Goal: Use online tool/utility: Utilize a website feature to perform a specific function

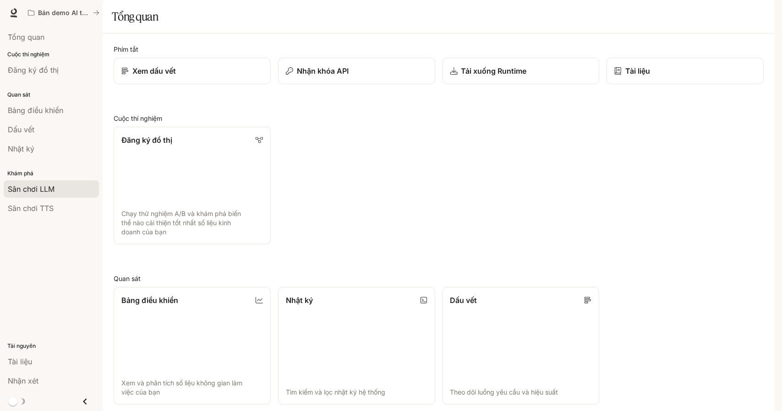
click at [55, 184] on div "Sân chơi LLM" at bounding box center [51, 189] width 87 height 11
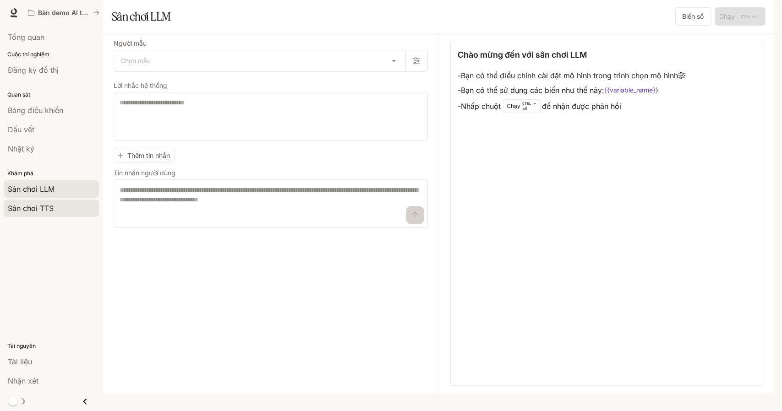
click at [80, 204] on div "Sân chơi TTS" at bounding box center [51, 208] width 87 height 11
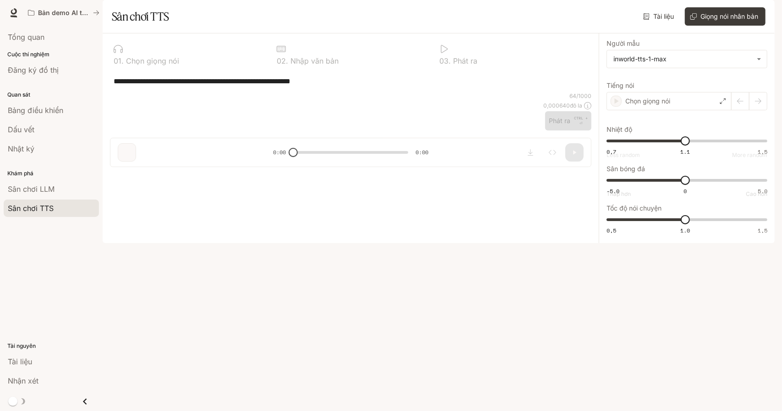
type input "****"
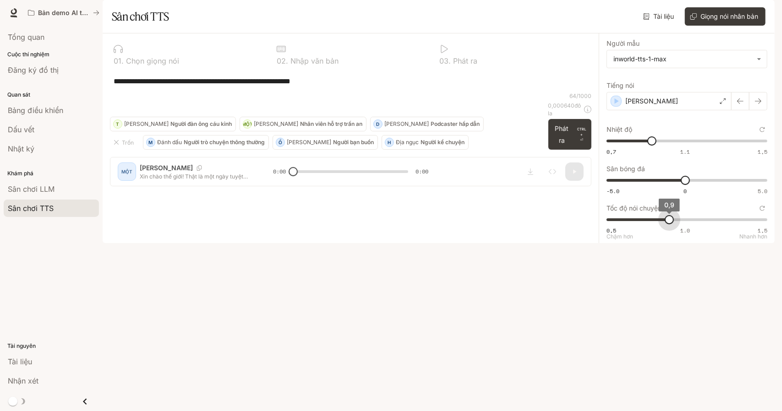
type input "***"
drag, startPoint x: 671, startPoint y: 243, endPoint x: 658, endPoint y: 243, distance: 12.8
click at [658, 224] on span "0,8" at bounding box center [653, 219] width 9 height 9
click at [573, 150] on button "Phát ra CTRL + ⏎" at bounding box center [570, 134] width 44 height 31
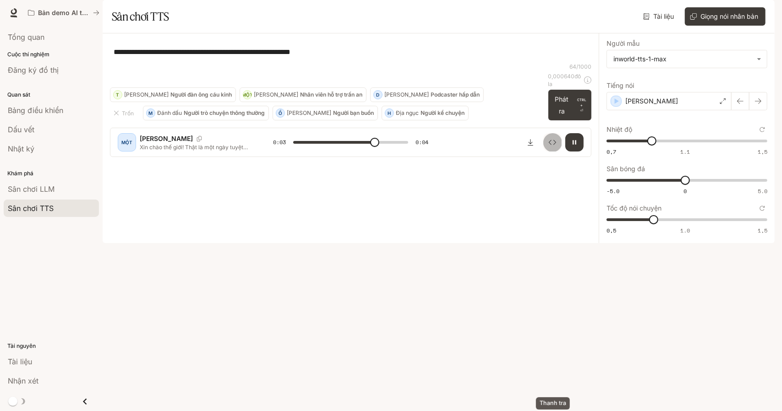
click at [558, 152] on button "Thanh tra" at bounding box center [552, 142] width 18 height 18
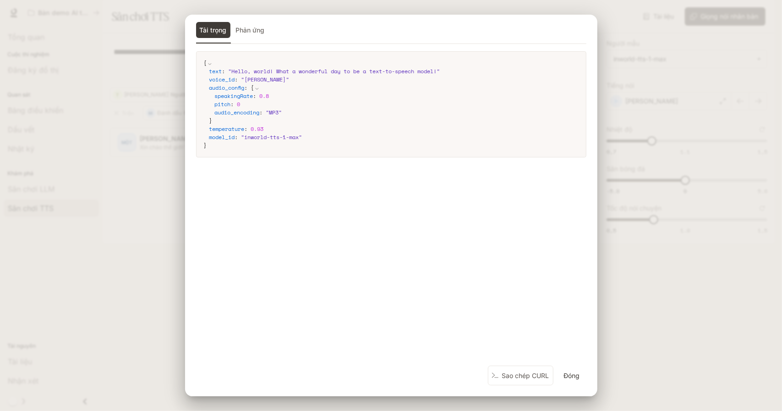
type input "*"
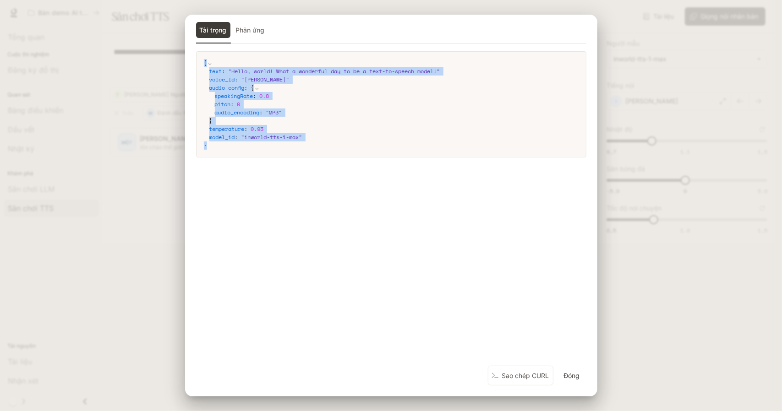
drag, startPoint x: 298, startPoint y: 153, endPoint x: 199, endPoint y: 65, distance: 131.7
click at [199, 65] on div "{ text : " Hello, world! What a wonderful day to be a text-to-speech model! " v…" at bounding box center [391, 104] width 390 height 106
click at [529, 378] on font "Sao chép CURL" at bounding box center [525, 376] width 47 height 8
click at [527, 371] on font "Sao chép CURL" at bounding box center [525, 375] width 47 height 11
